Goal: Browse casually

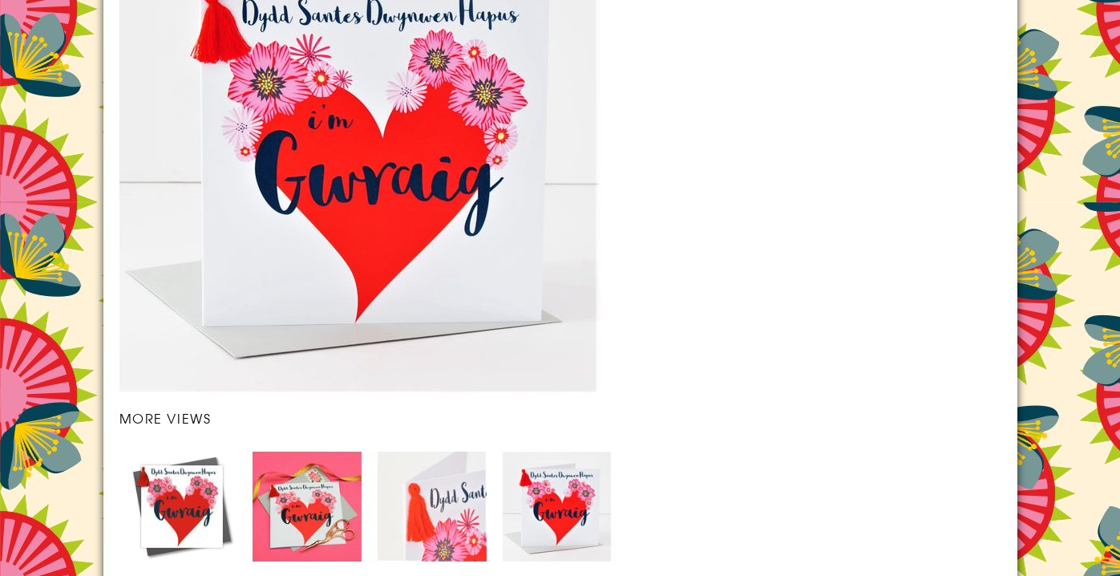
scroll to position [2303, 0]
